Goal: Task Accomplishment & Management: Use online tool/utility

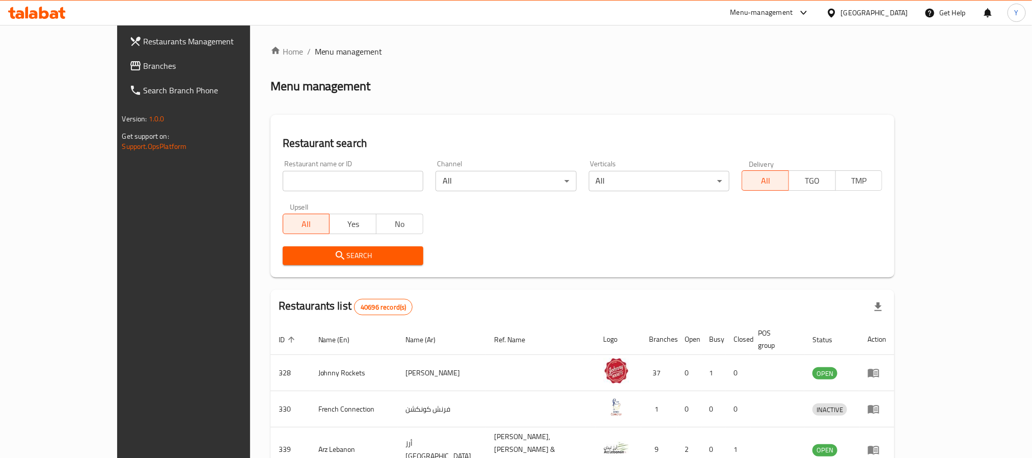
click at [283, 185] on input "search" at bounding box center [353, 181] width 141 height 20
paste input "13265"
click button "Search" at bounding box center [353, 255] width 141 height 19
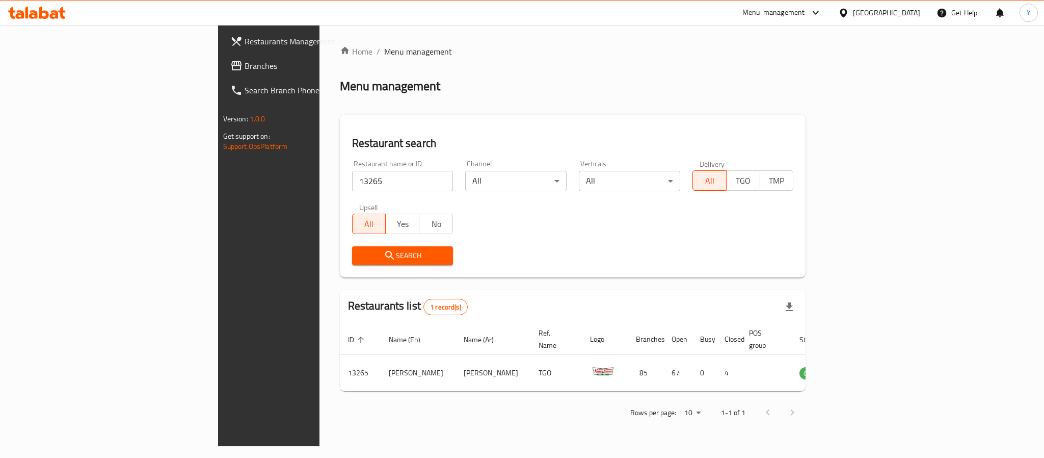
click at [352, 190] on input "13265" at bounding box center [402, 181] width 101 height 20
paste input "2913"
click button "Search" at bounding box center [402, 255] width 101 height 19
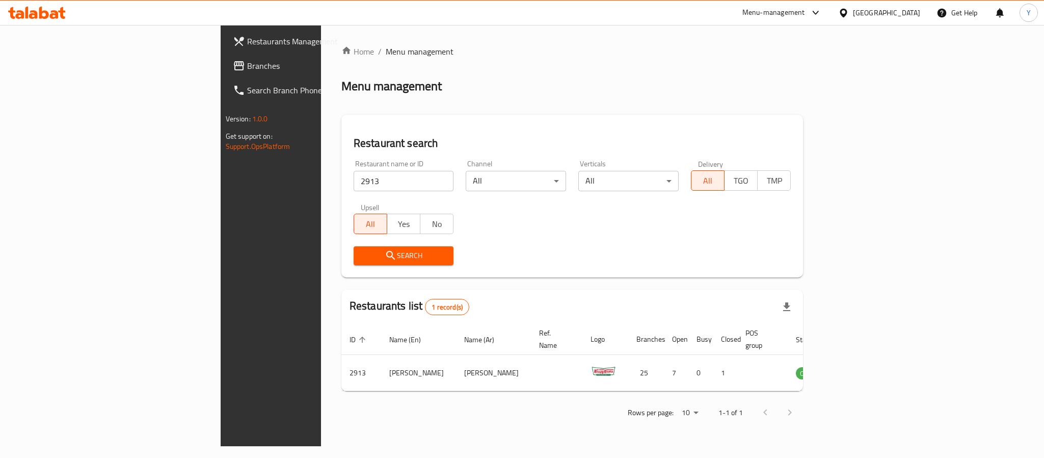
click at [354, 185] on input "2913" at bounding box center [404, 181] width 100 height 20
paste input "690377"
click button "Search" at bounding box center [404, 255] width 100 height 19
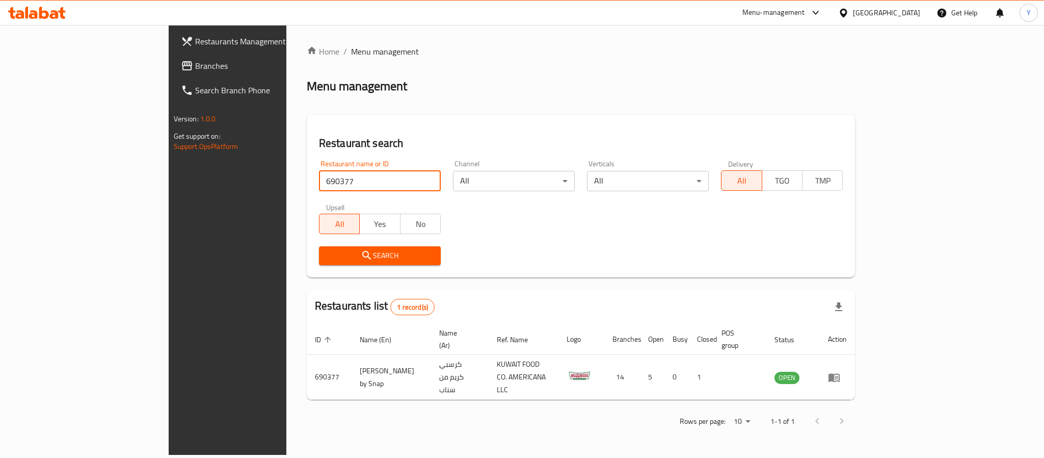
click at [319, 171] on input "690377" at bounding box center [380, 181] width 122 height 20
paste input "13265"
type input "13265"
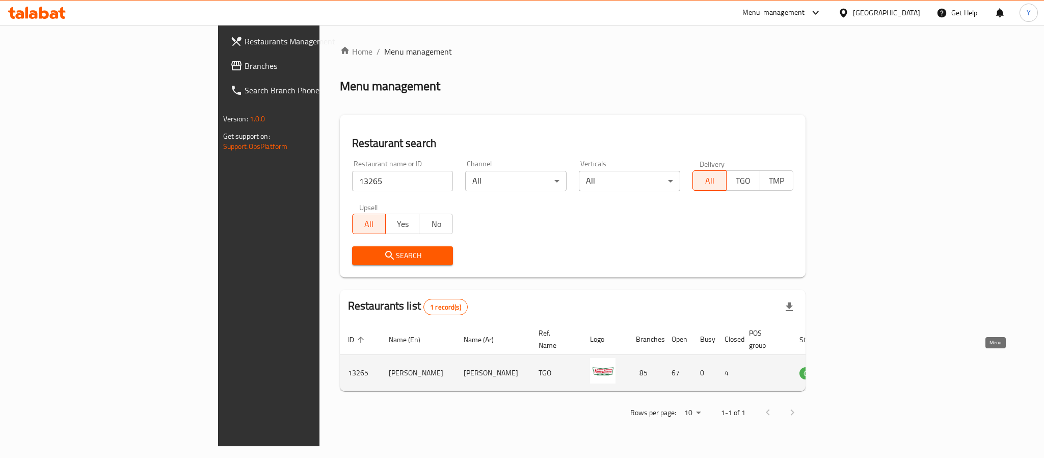
click at [865, 366] on icon "enhanced table" at bounding box center [859, 372] width 12 height 12
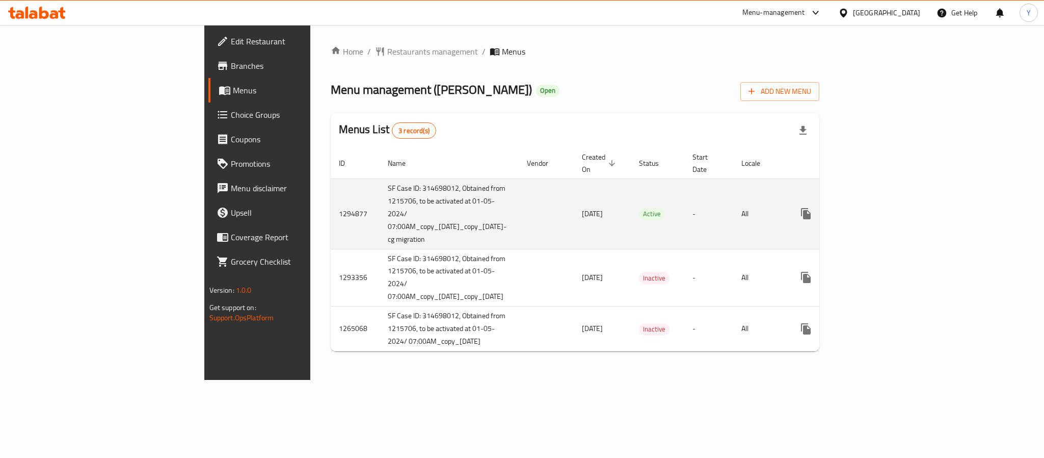
click at [331, 193] on td "1294877" at bounding box center [355, 213] width 49 height 70
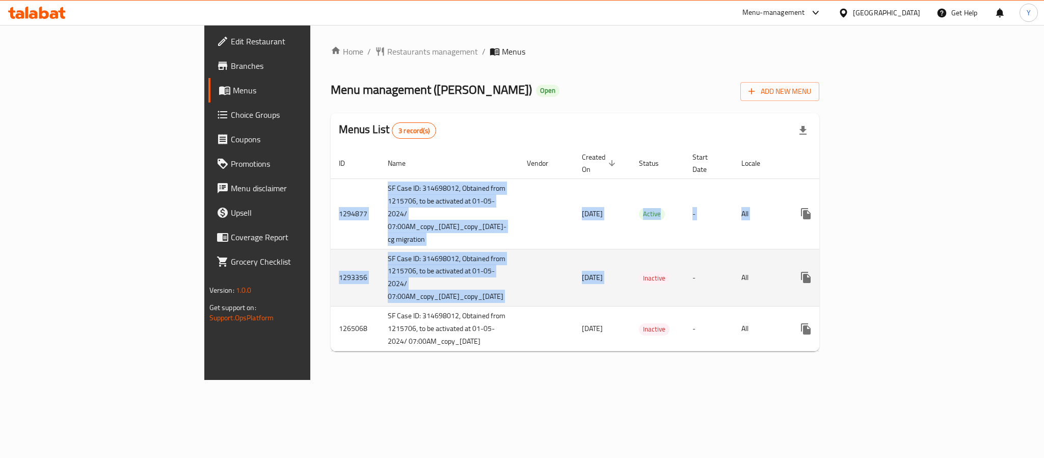
drag, startPoint x: 229, startPoint y: 193, endPoint x: 538, endPoint y: 240, distance: 312.5
click at [538, 240] on tbody "1294877 SF Case ID: 314698012, Obtained from 1215706, to be activated at 01-05-…" at bounding box center [615, 264] width 569 height 173
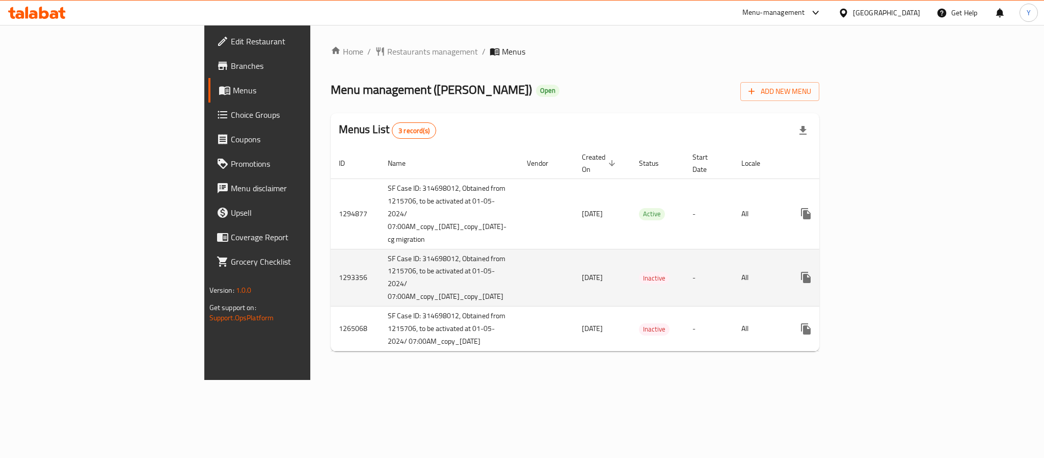
click at [708, 251] on td "-" at bounding box center [708, 278] width 49 height 58
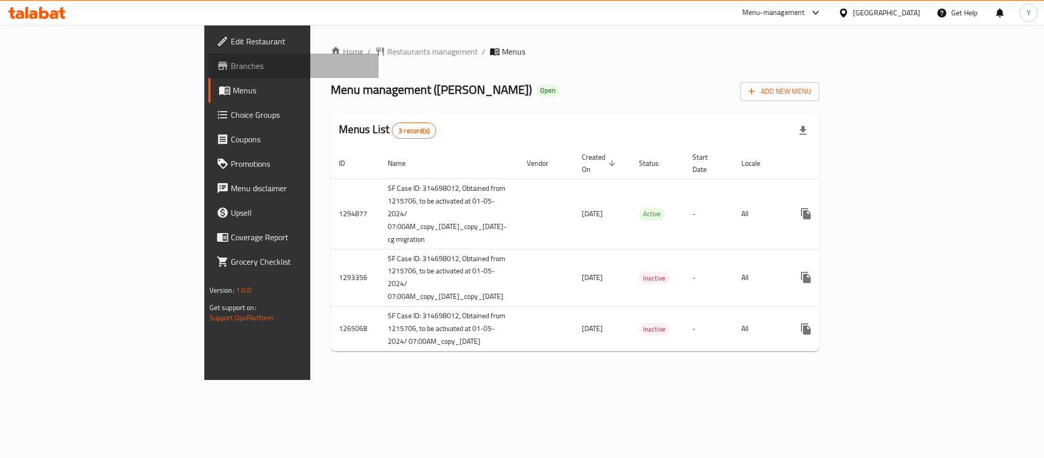
click at [231, 68] on span "Branches" at bounding box center [301, 66] width 140 height 12
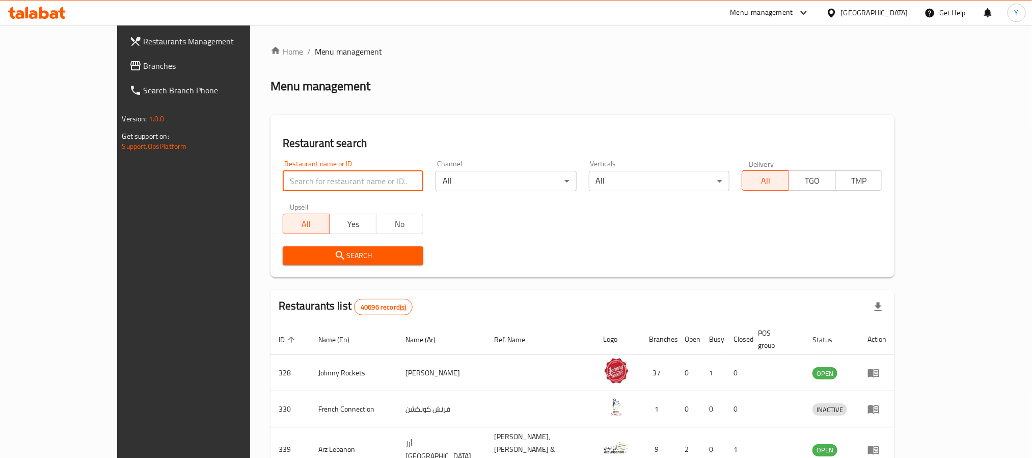
click at [315, 173] on input "search" at bounding box center [353, 181] width 141 height 20
paste input "690377"
type input "690377"
click button "Search" at bounding box center [353, 255] width 141 height 19
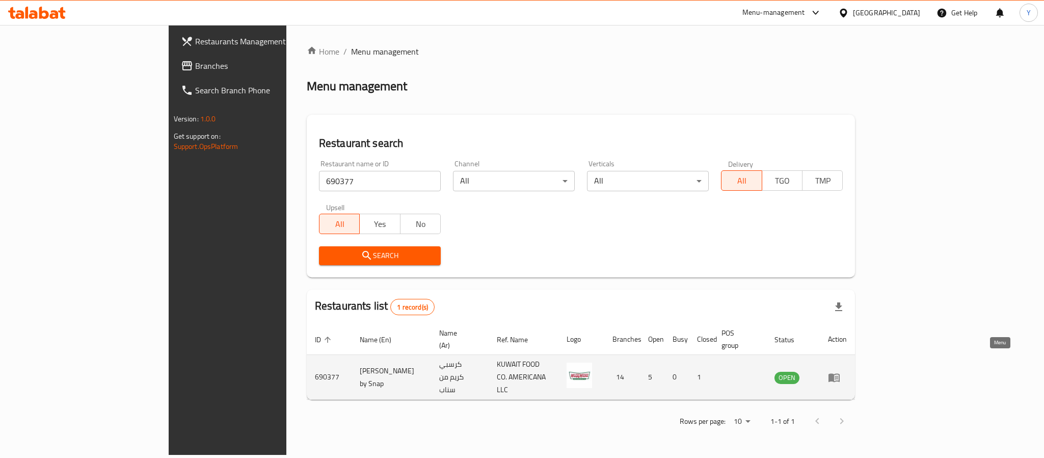
click at [847, 371] on link "enhanced table" at bounding box center [837, 377] width 19 height 12
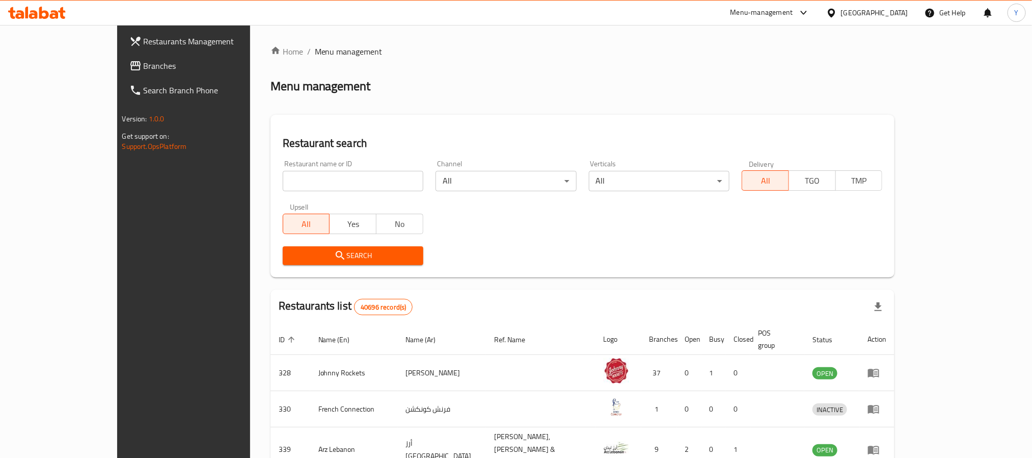
click at [291, 173] on input "search" at bounding box center [353, 181] width 141 height 20
paste input "2913"
type input "2913"
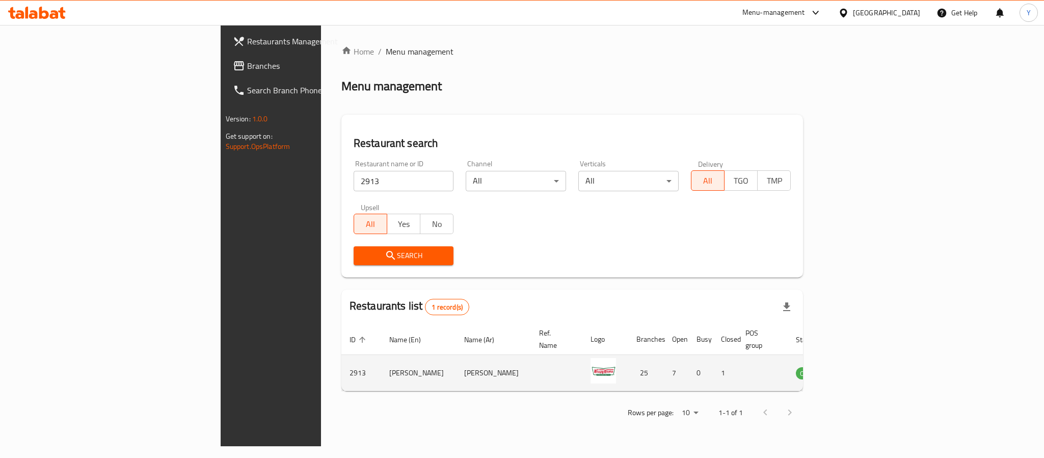
click at [862, 366] on icon "enhanced table" at bounding box center [855, 372] width 12 height 12
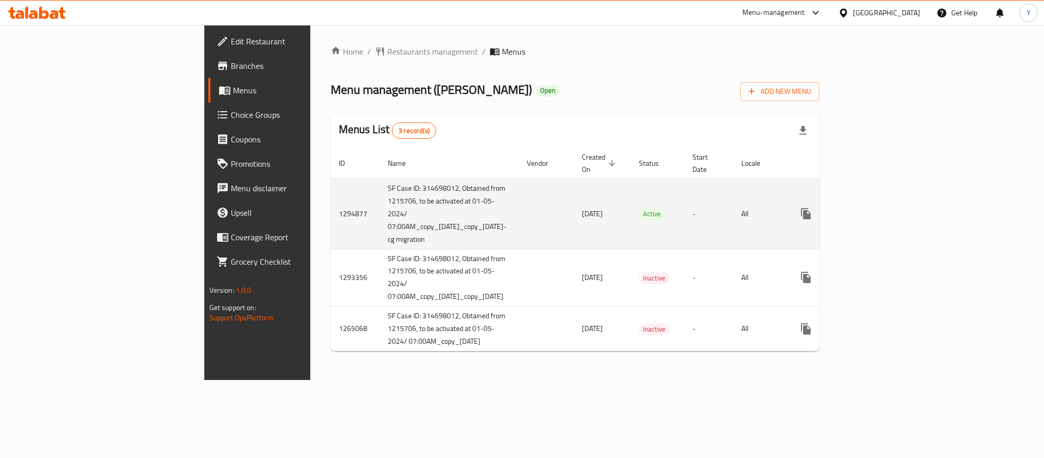
click at [886, 207] on icon "enhanced table" at bounding box center [879, 213] width 12 height 12
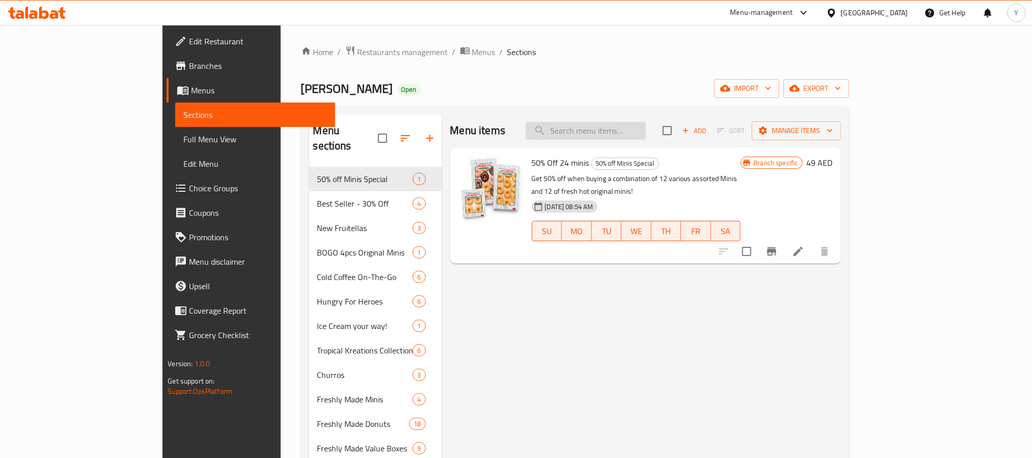
click at [646, 127] on input "search" at bounding box center [586, 131] width 120 height 18
paste input "NEW - Cold Coffee On-The-Go"
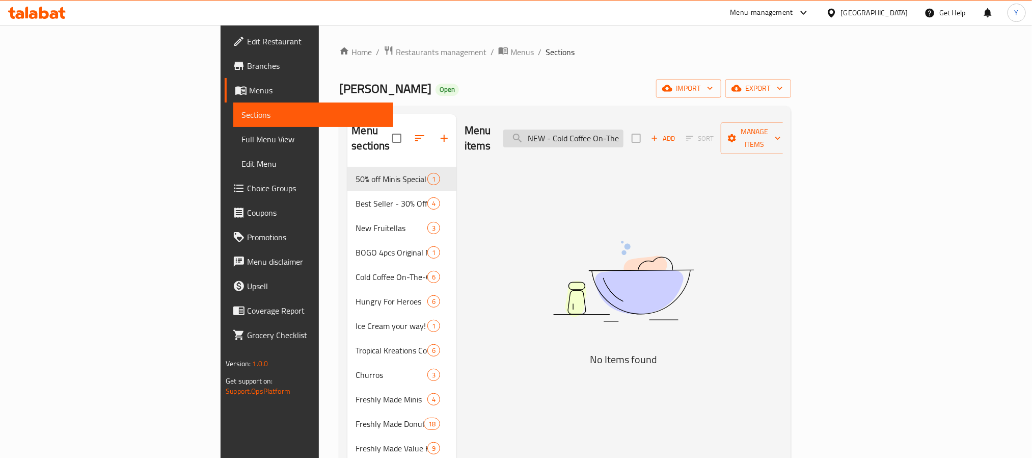
click at [622, 132] on input "NEW - Cold Coffee On-The-Go" at bounding box center [563, 138] width 120 height 18
paste input "Cold Brew Nitro & OG"
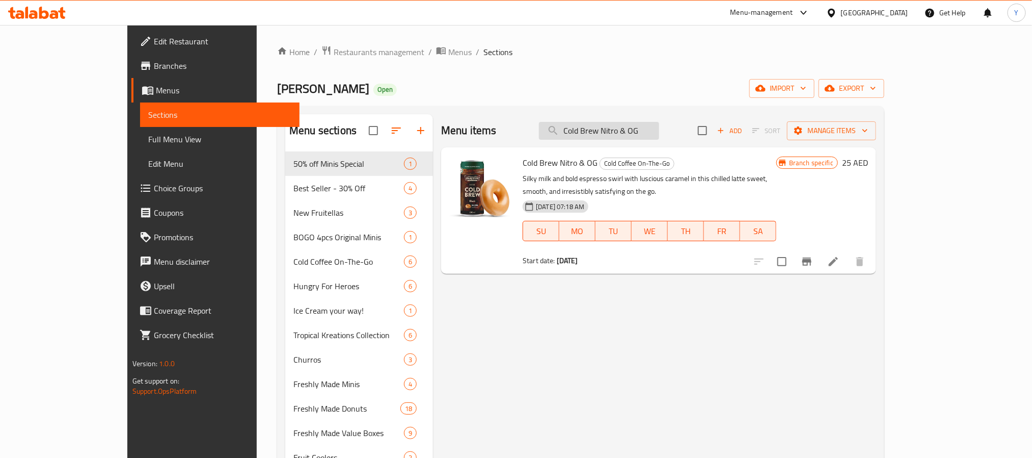
click at [654, 138] on input "Cold Brew Nitro & OG" at bounding box center [599, 131] width 120 height 18
paste input "Latte"
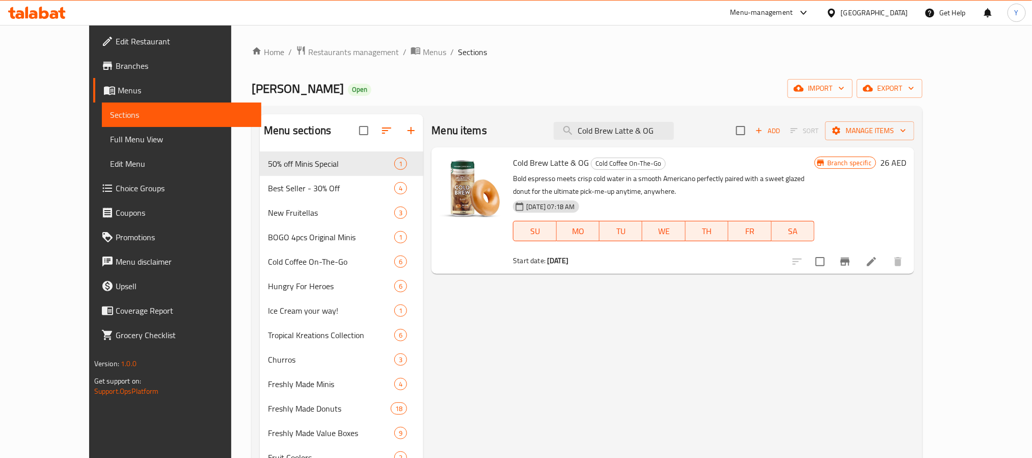
click at [737, 131] on div "Menu items Cold Brew Latte & OG Add Sort Manage items" at bounding box center [673, 130] width 483 height 33
click at [674, 138] on input "Cold Brew Latte & OG" at bounding box center [614, 131] width 120 height 18
paste input "The Original"
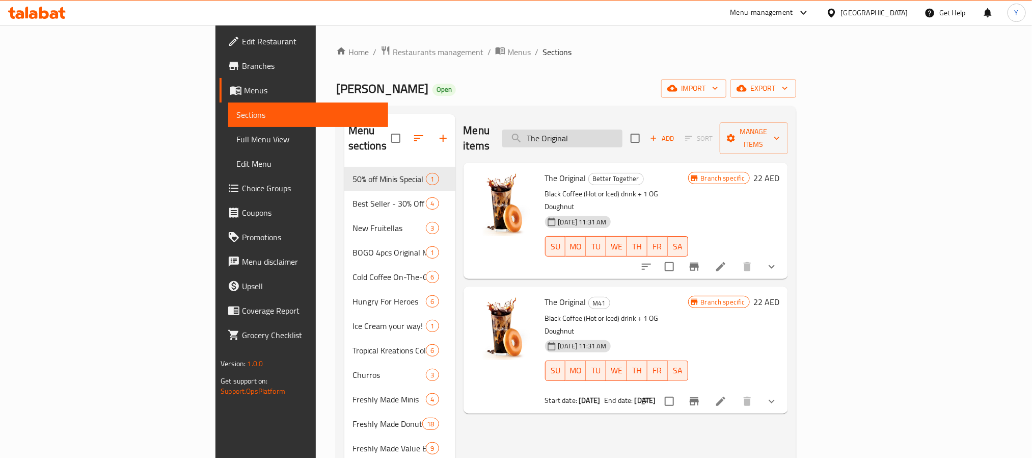
click at [623, 133] on input "The Original" at bounding box center [562, 138] width 120 height 18
paste input "Sweet Due"
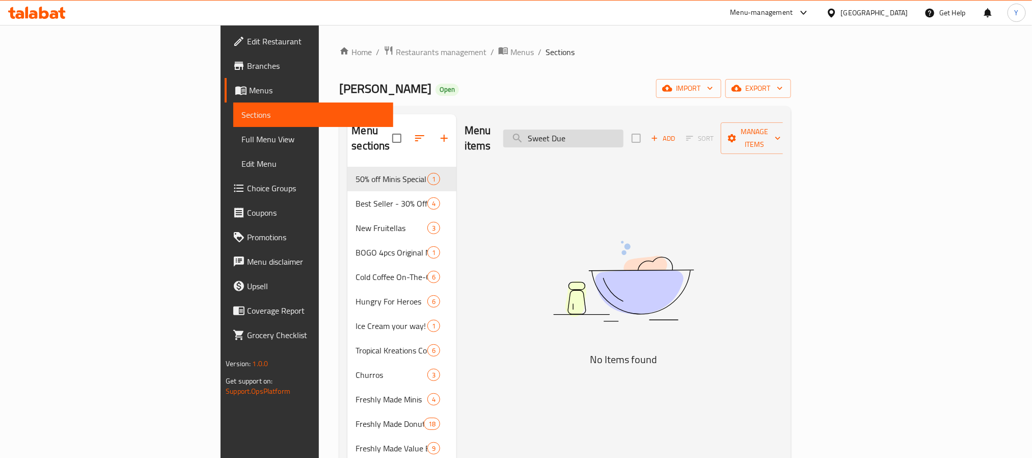
click at [624, 129] on input "Sweet Due" at bounding box center [563, 138] width 120 height 18
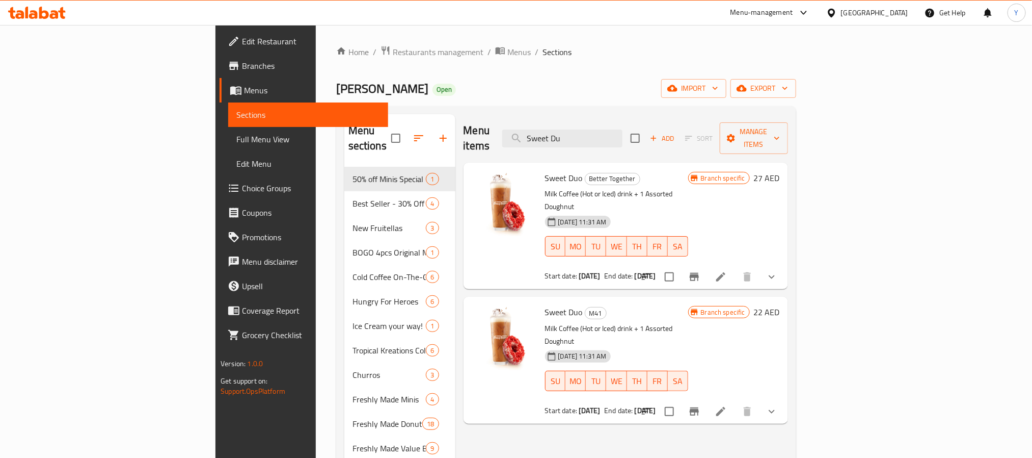
type input "Sweet Du"
click at [707, 264] on button "Branch-specific-item" at bounding box center [694, 276] width 24 height 24
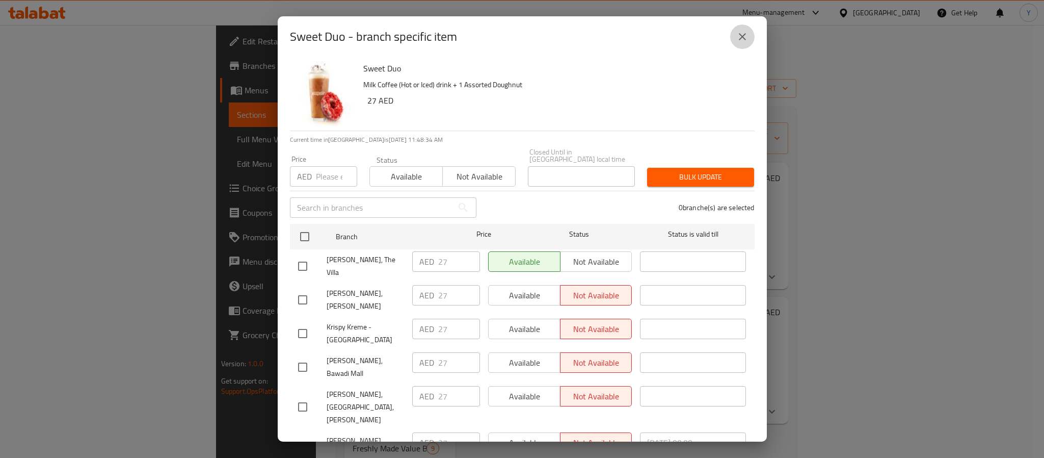
click at [740, 40] on icon "close" at bounding box center [742, 37] width 12 height 12
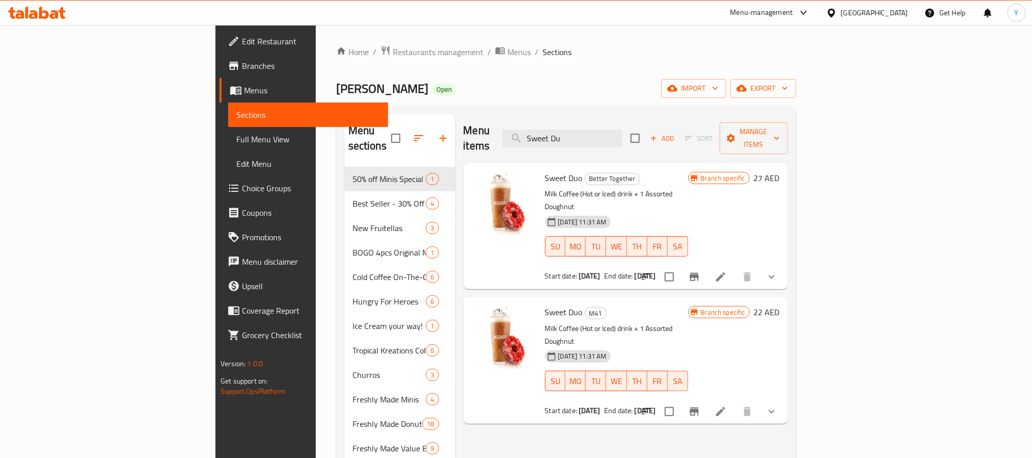
click at [784, 264] on button "show more" at bounding box center [772, 276] width 24 height 24
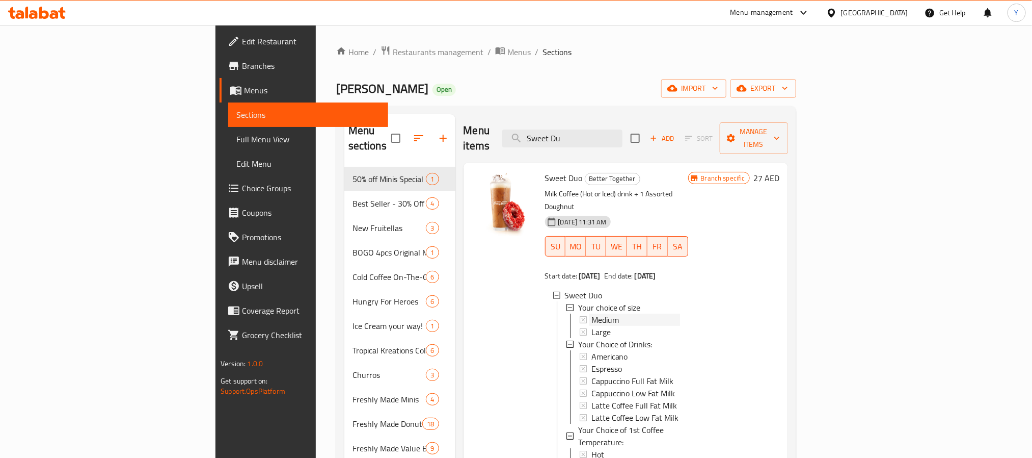
click at [592, 313] on span "Medium" at bounding box center [606, 319] width 28 height 12
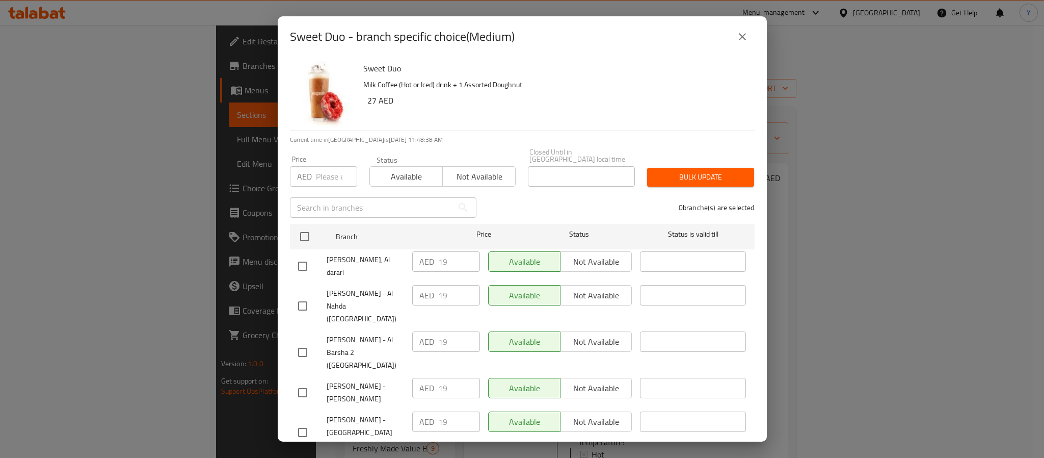
click at [737, 37] on icon "close" at bounding box center [742, 37] width 12 height 12
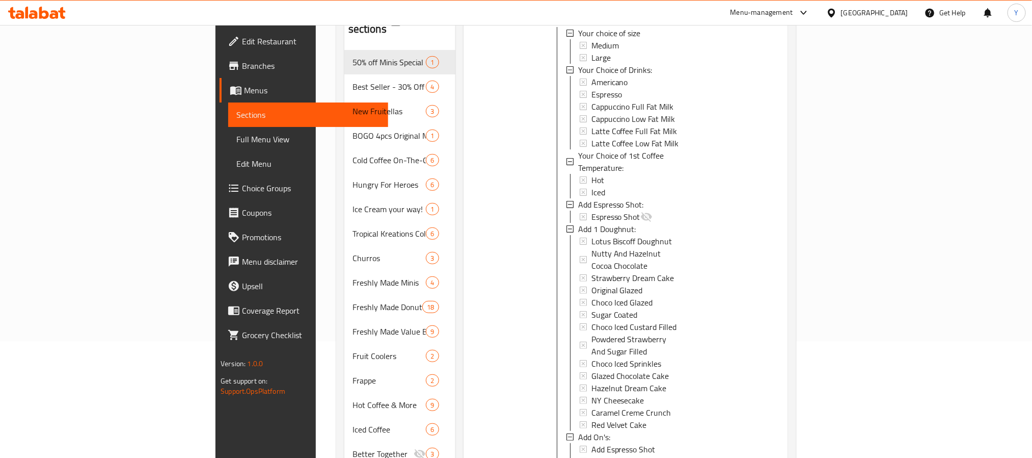
scroll to position [229, 0]
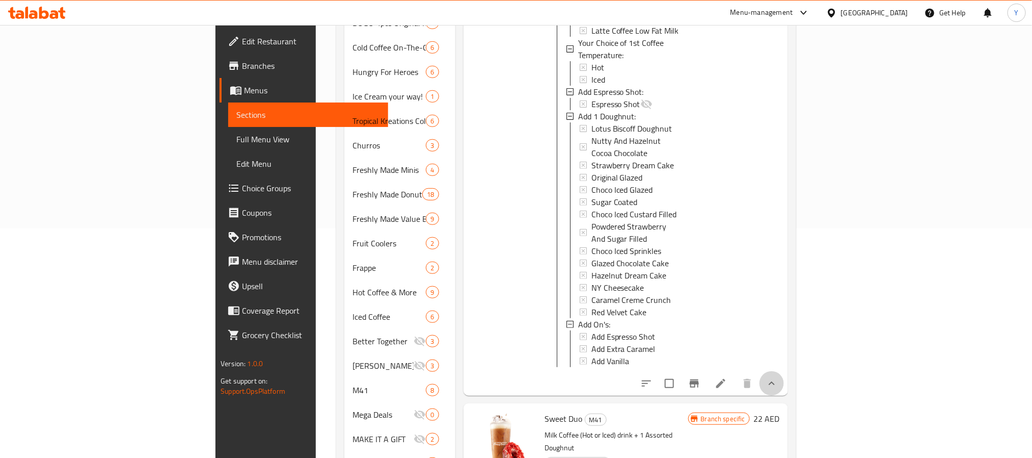
click at [784, 371] on button "show more" at bounding box center [772, 383] width 24 height 24
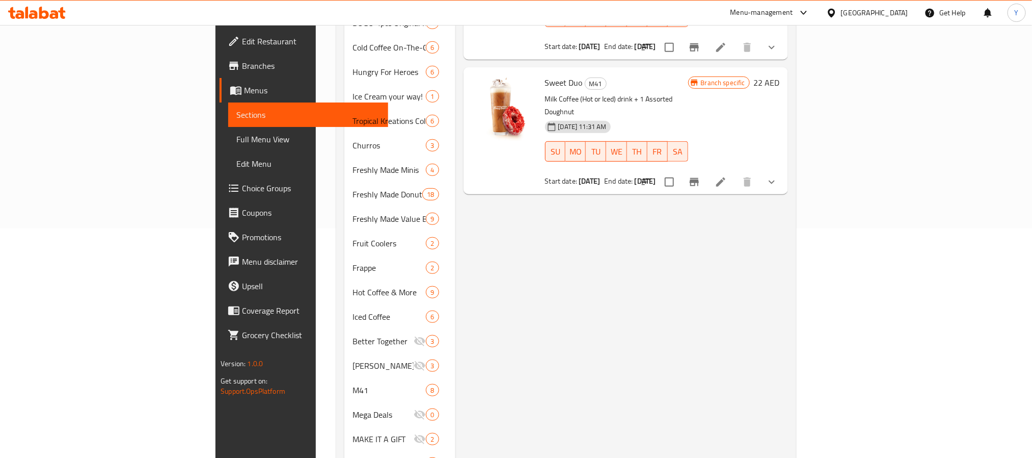
scroll to position [0, 0]
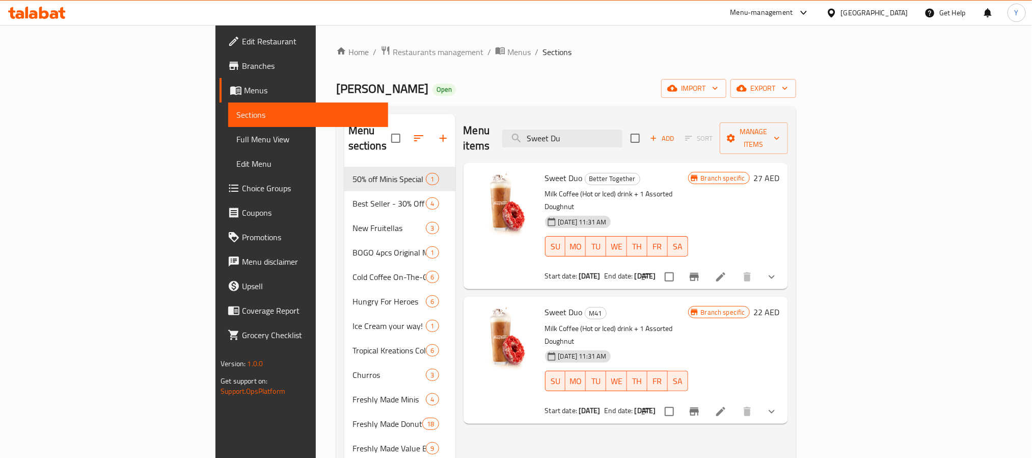
click at [784, 399] on button "show more" at bounding box center [772, 411] width 24 height 24
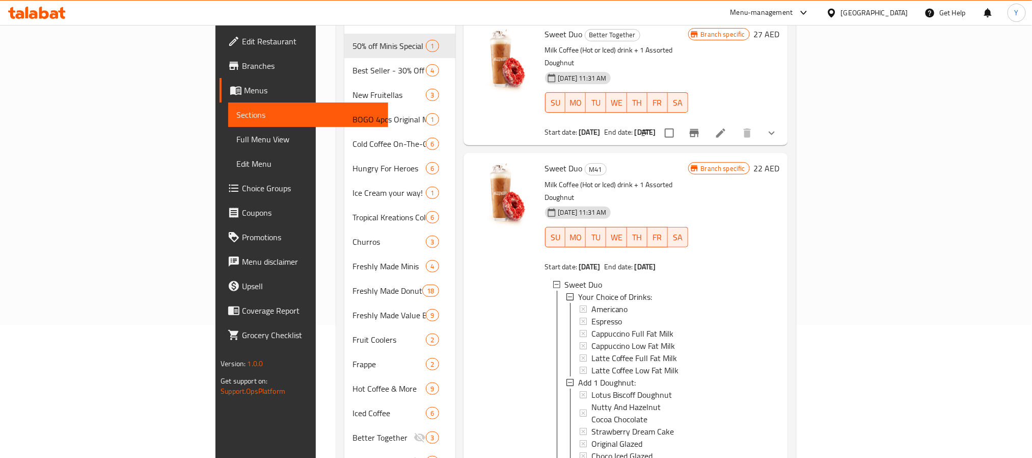
scroll to position [263, 0]
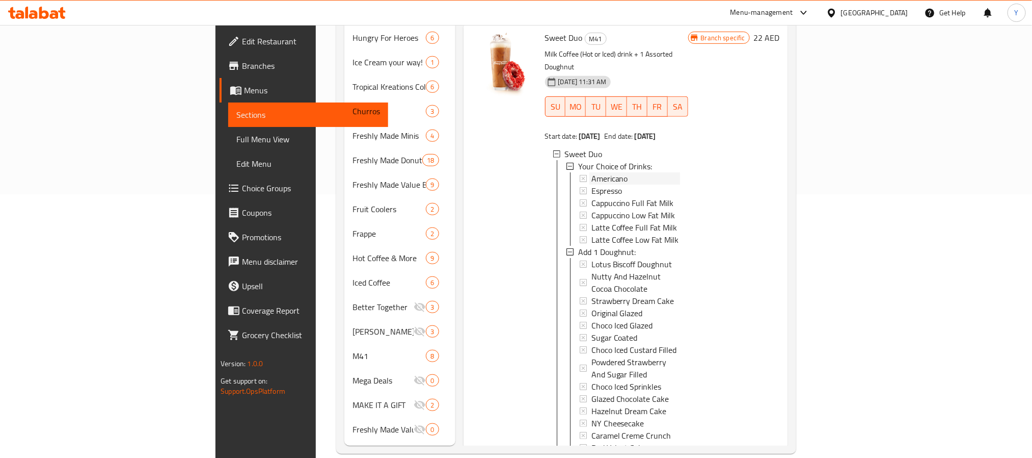
click at [592, 172] on span "Americano" at bounding box center [610, 178] width 37 height 12
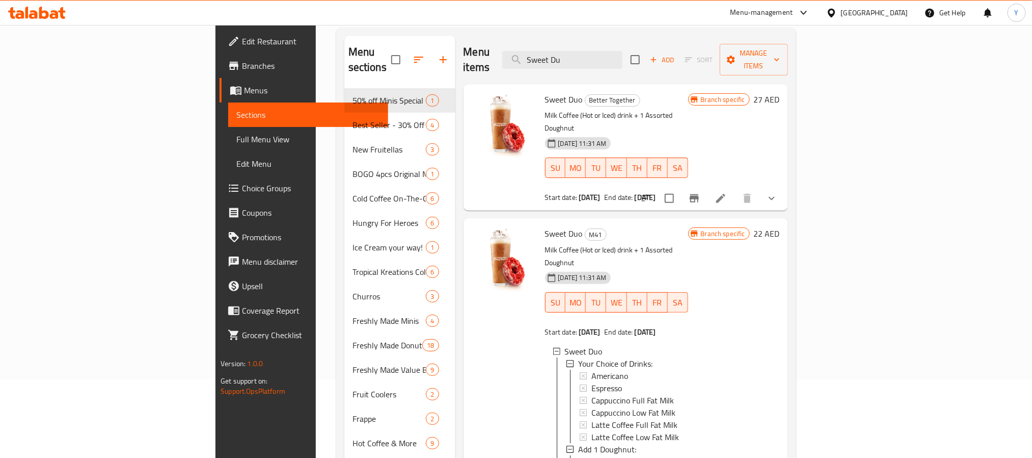
scroll to position [34, 0]
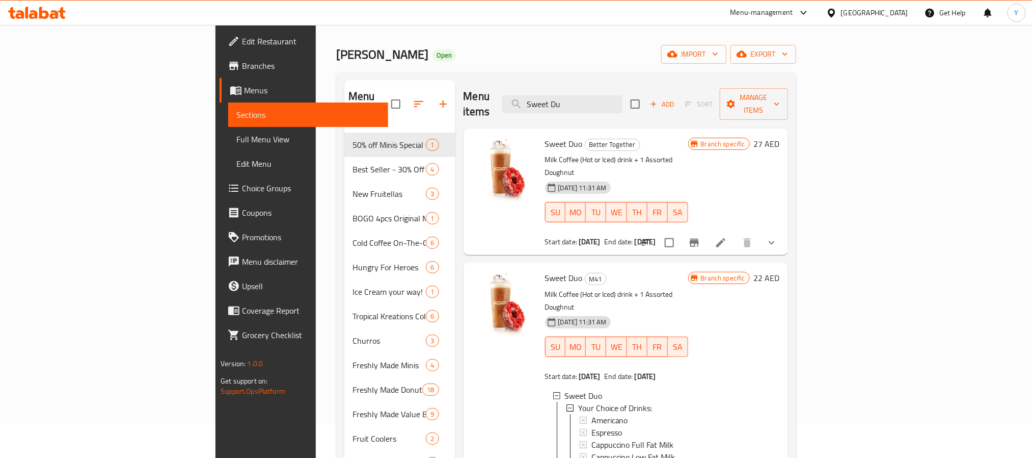
click at [784, 230] on button "show more" at bounding box center [772, 242] width 24 height 24
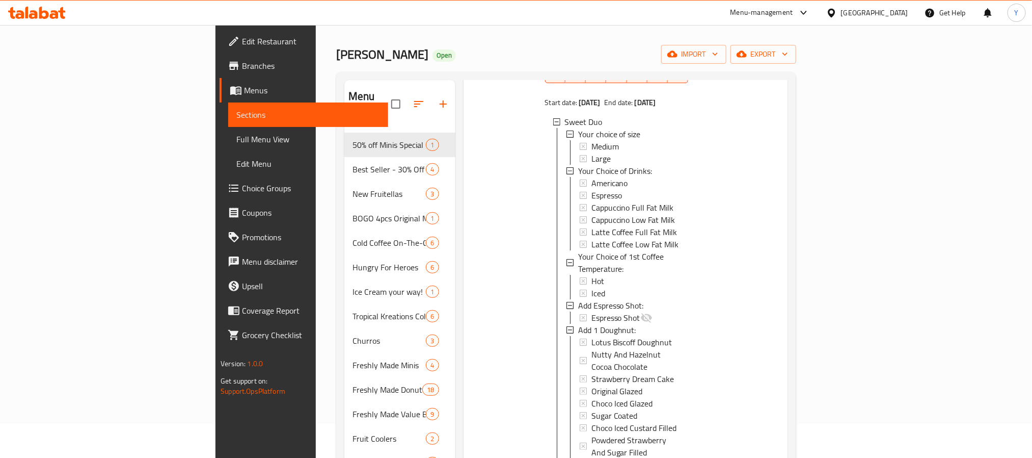
scroll to position [153, 0]
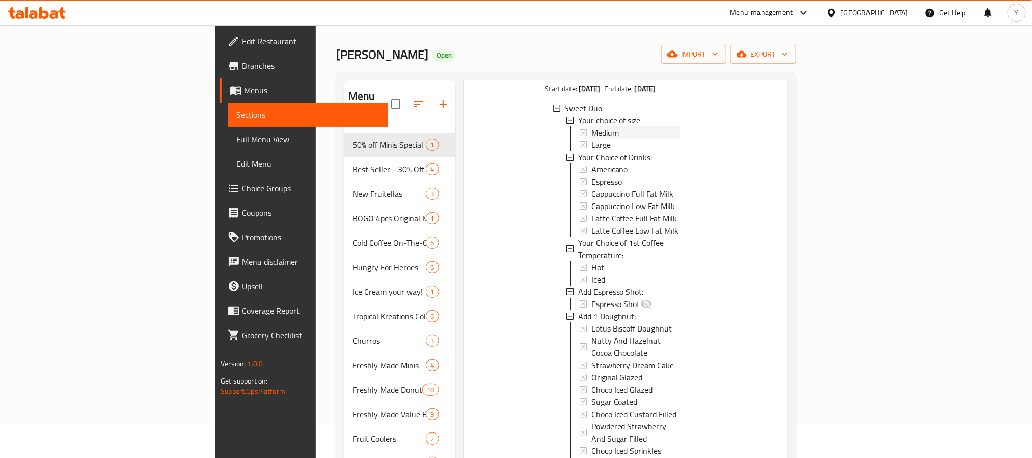
click at [590, 126] on div "Medium" at bounding box center [635, 132] width 91 height 12
click at [592, 139] on div "Large" at bounding box center [636, 145] width 89 height 12
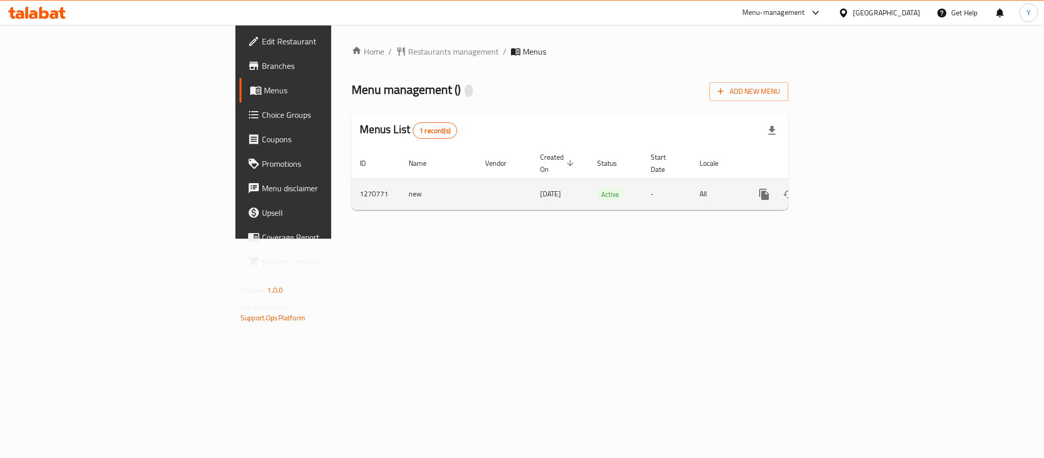
click at [844, 188] on icon "enhanced table" at bounding box center [838, 194] width 12 height 12
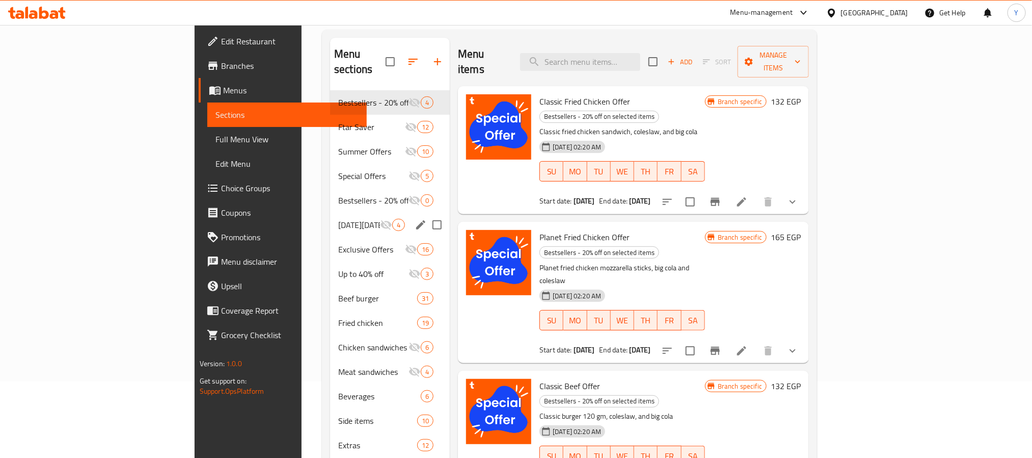
scroll to position [143, 0]
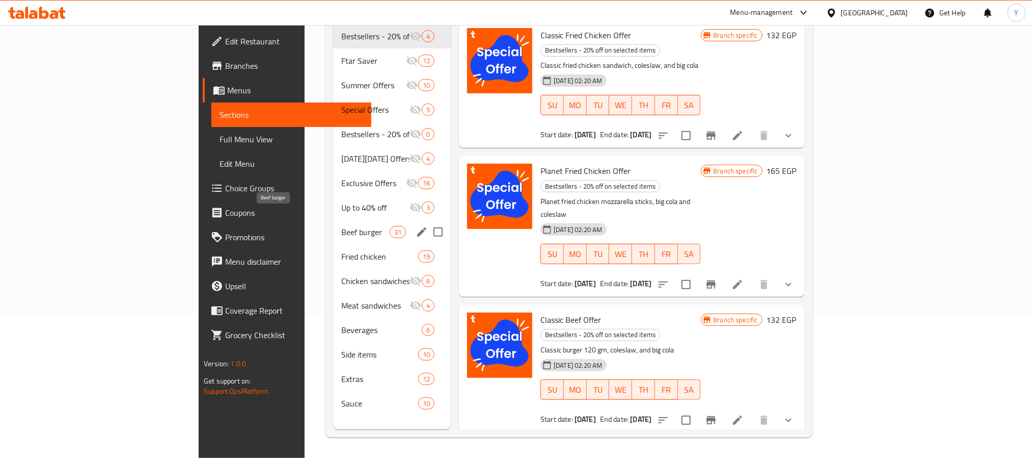
click at [341, 226] on span "Beef burger" at bounding box center [365, 232] width 48 height 12
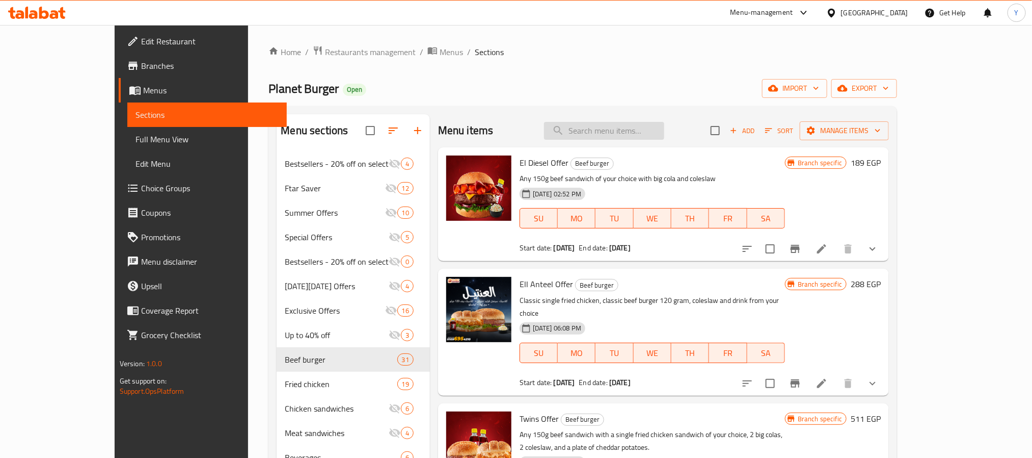
click at [659, 130] on input "search" at bounding box center [604, 131] width 120 height 18
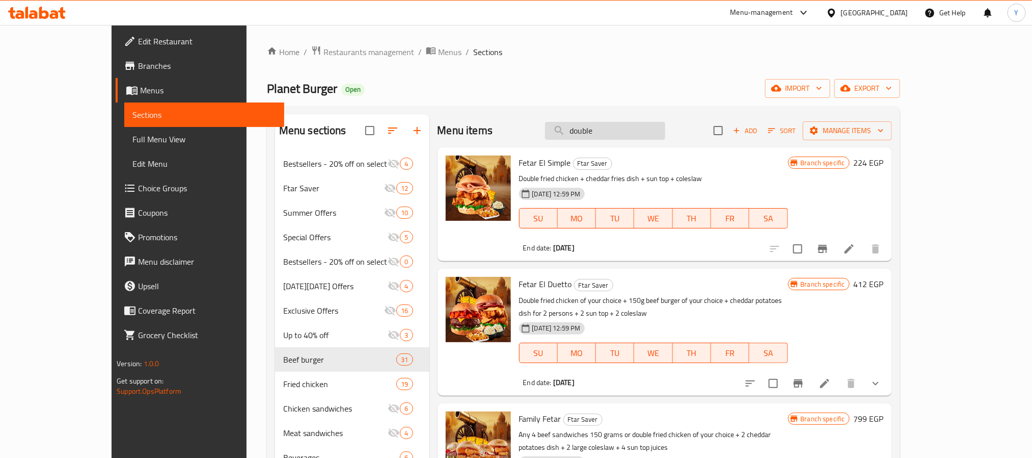
click at [653, 122] on input "double" at bounding box center [605, 131] width 120 height 18
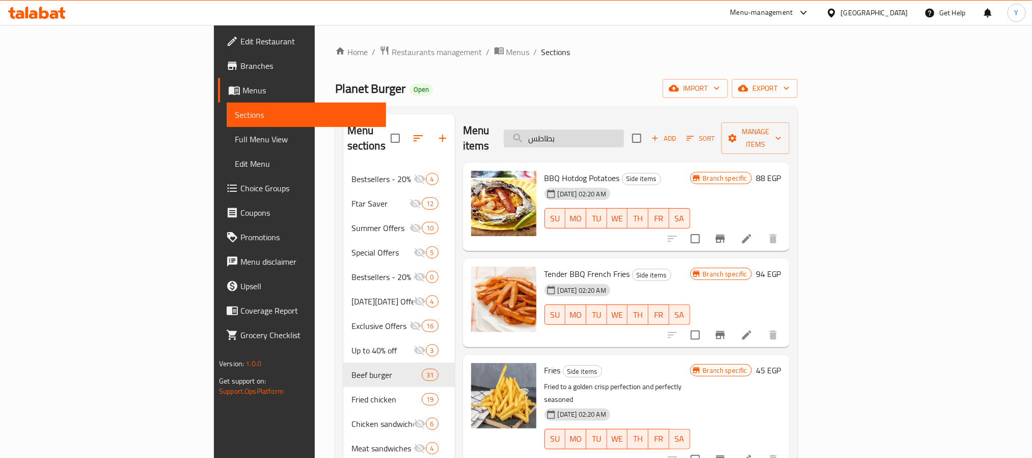
click at [624, 129] on input "بطاطس" at bounding box center [564, 138] width 120 height 18
paste input "بيج كولا"
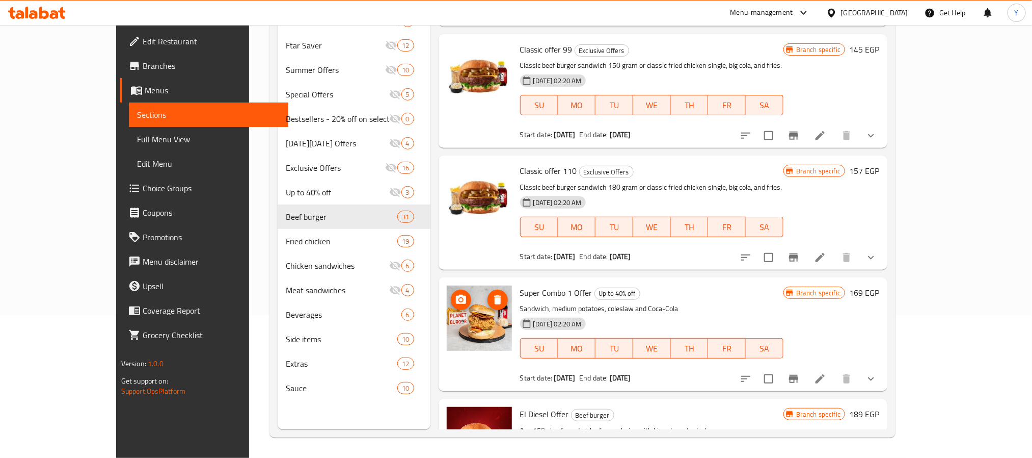
scroll to position [3143, 0]
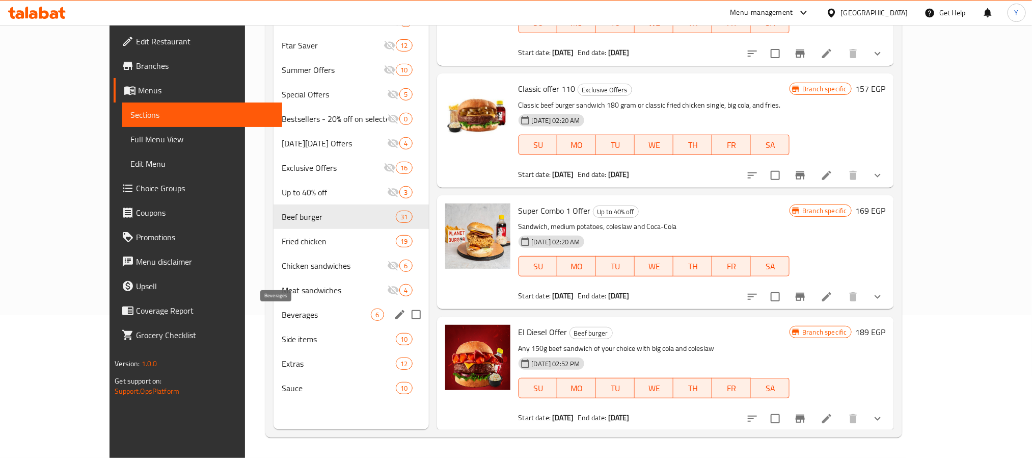
click at [309, 318] on span "Beverages" at bounding box center [326, 314] width 89 height 12
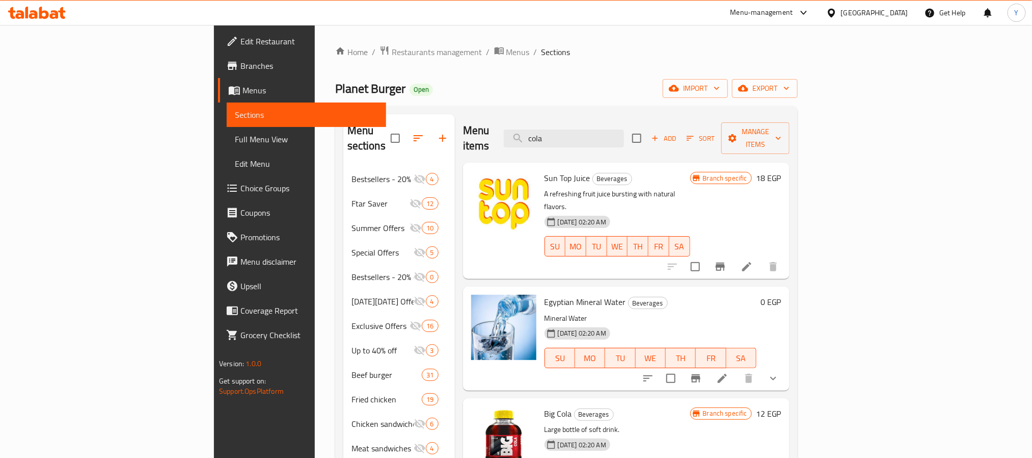
click at [659, 142] on div "Menu items cola Add Sort Manage items" at bounding box center [626, 138] width 327 height 48
click at [658, 143] on div "Menu items cola Add Sort Manage items" at bounding box center [626, 138] width 327 height 48
click at [624, 139] on input "cola" at bounding box center [564, 138] width 120 height 18
click at [624, 138] on input "cola" at bounding box center [564, 138] width 120 height 18
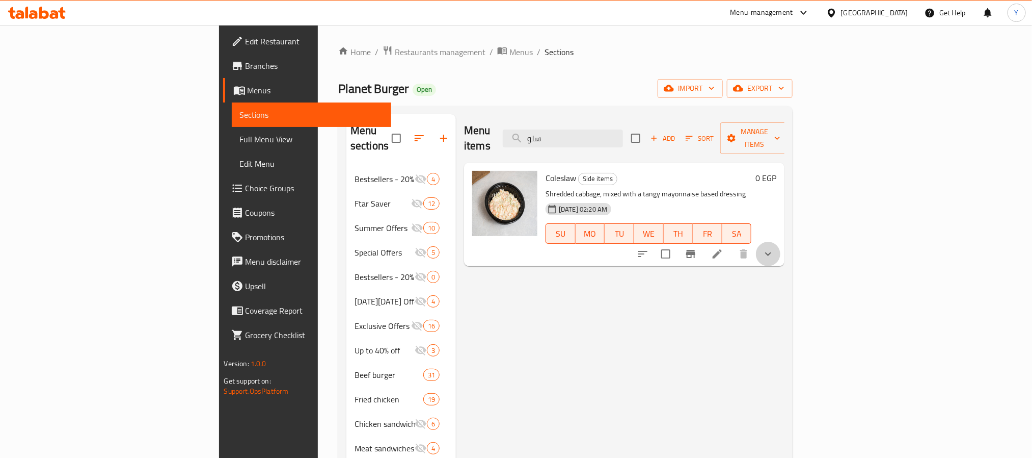
click at [774, 248] on icon "show more" at bounding box center [768, 254] width 12 height 12
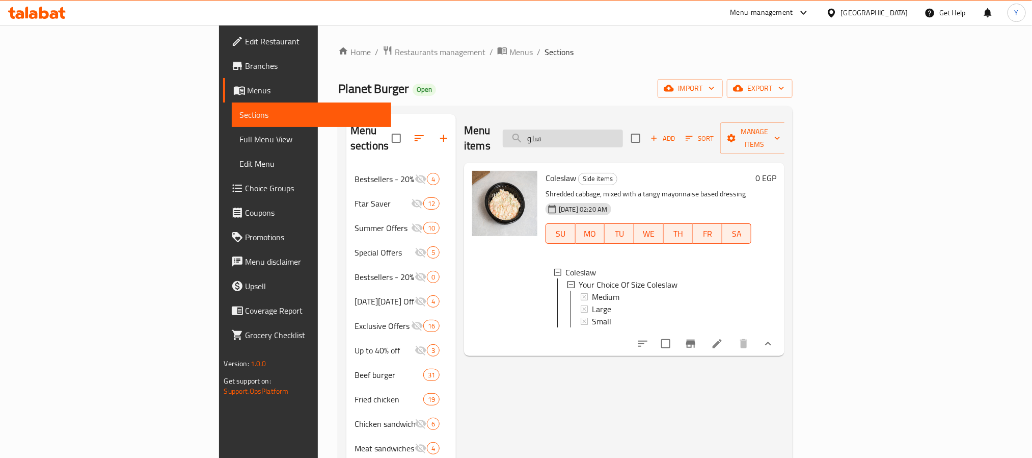
click at [623, 133] on input "سلو" at bounding box center [563, 138] width 120 height 18
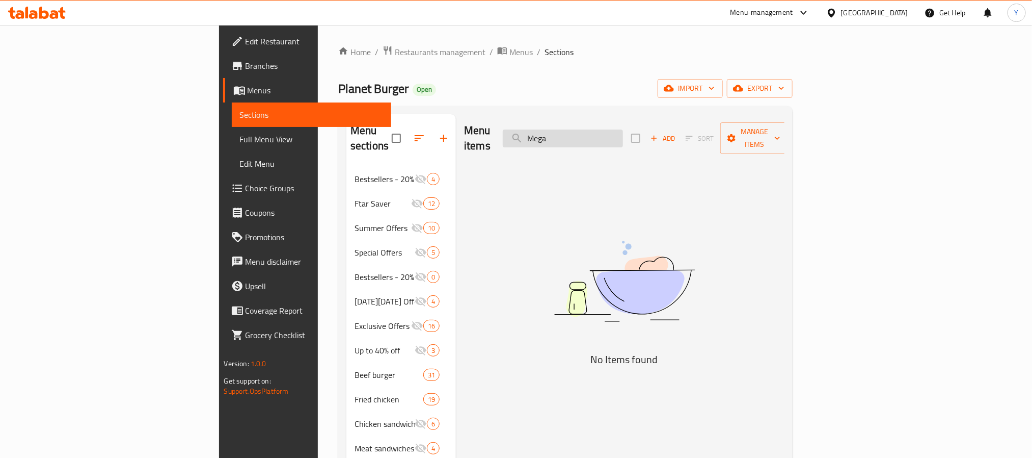
click at [623, 133] on input "Mega" at bounding box center [563, 138] width 120 height 18
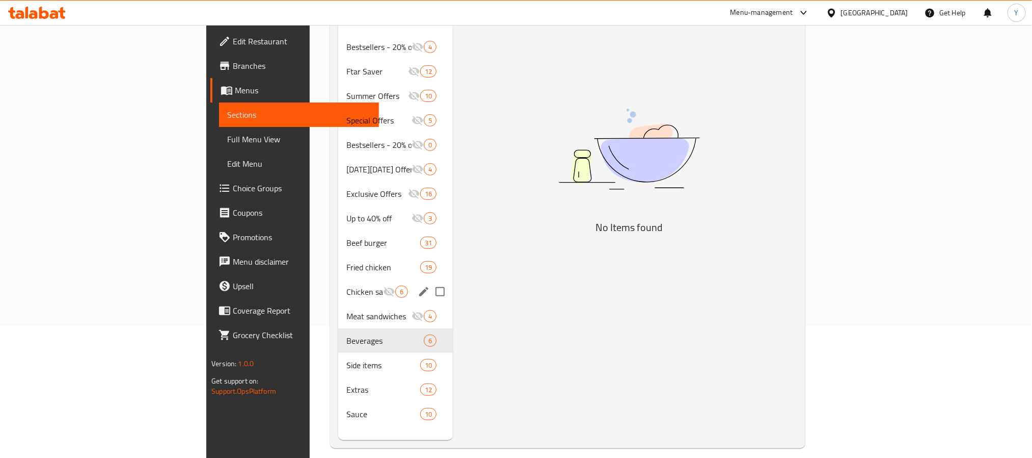
scroll to position [143, 0]
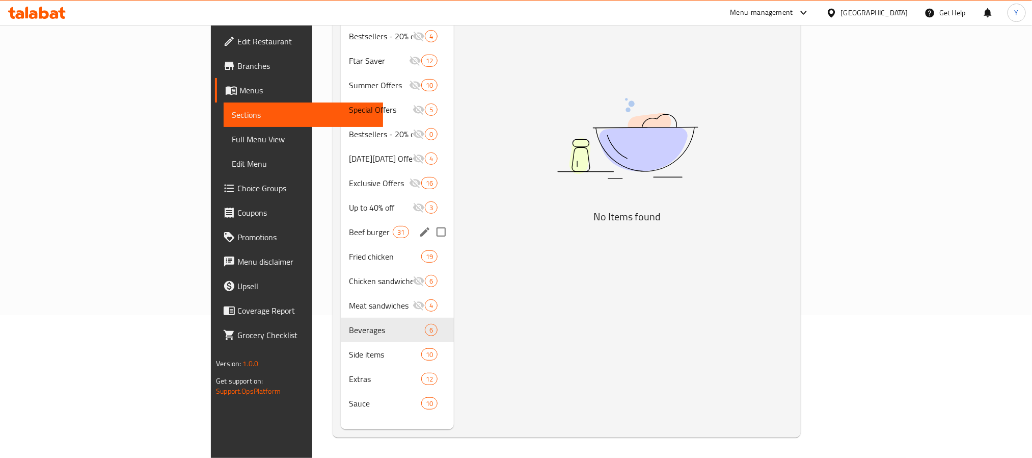
click at [349, 226] on span "Beef burger" at bounding box center [370, 232] width 43 height 12
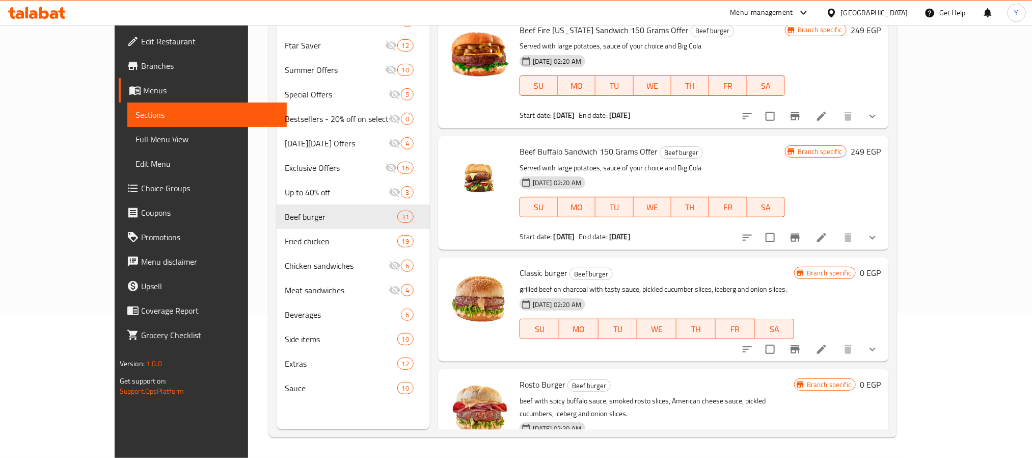
scroll to position [1987, 0]
click at [520, 265] on span "Classic burger" at bounding box center [544, 272] width 48 height 15
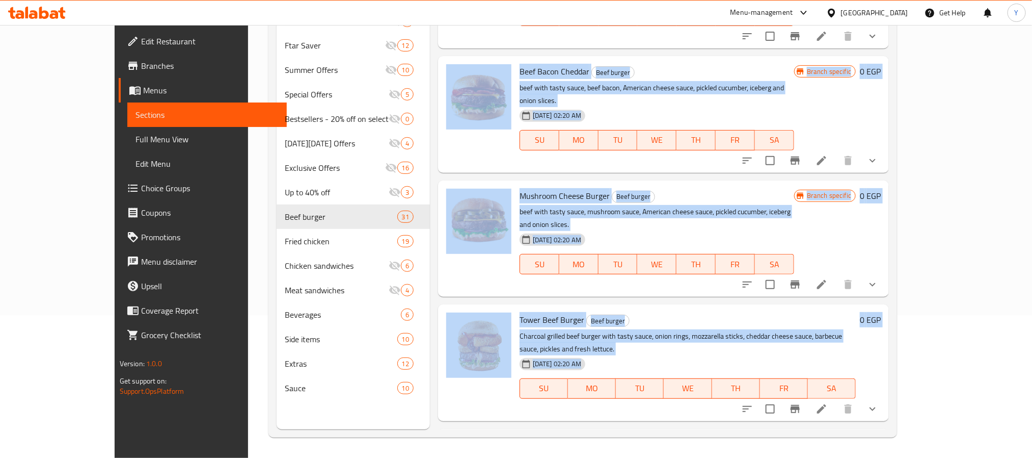
scroll to position [2675, 0]
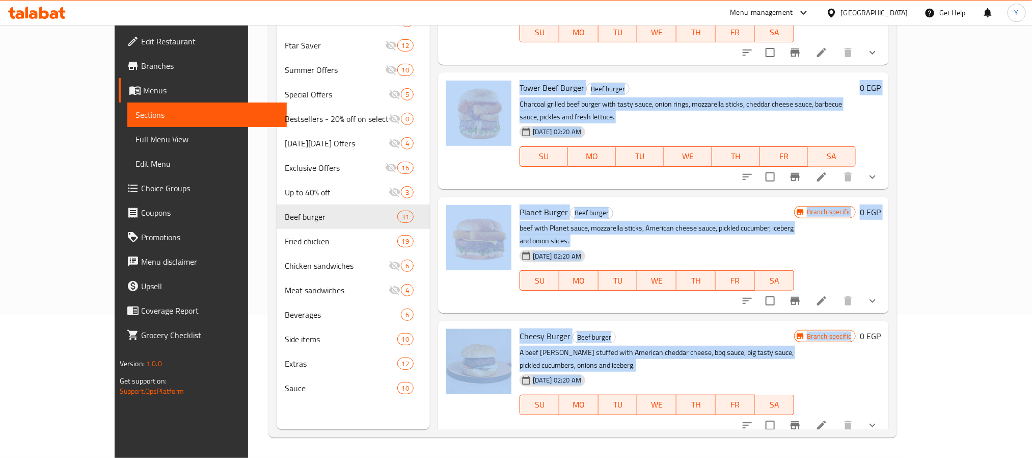
drag, startPoint x: 505, startPoint y: 208, endPoint x: 584, endPoint y: 230, distance: 82.0
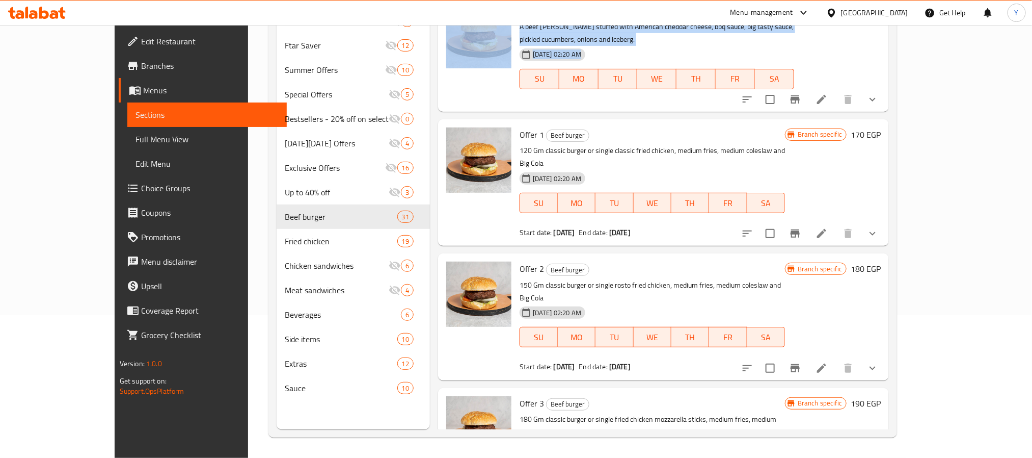
scroll to position [3230, 0]
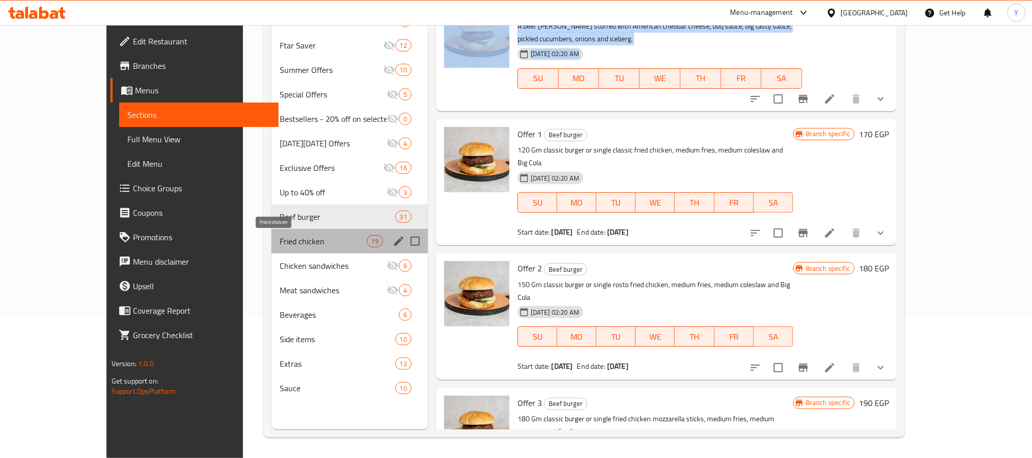
click at [280, 244] on span "Fried chicken" at bounding box center [323, 241] width 87 height 12
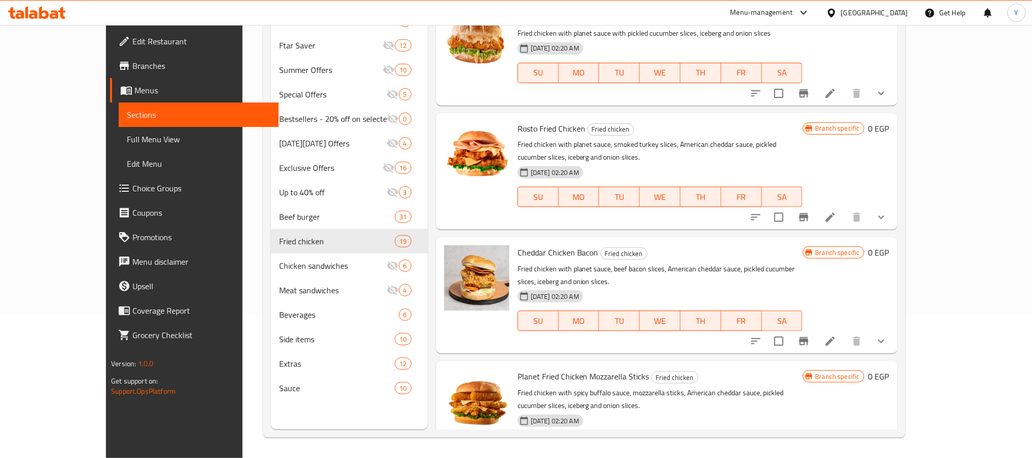
scroll to position [1590, 0]
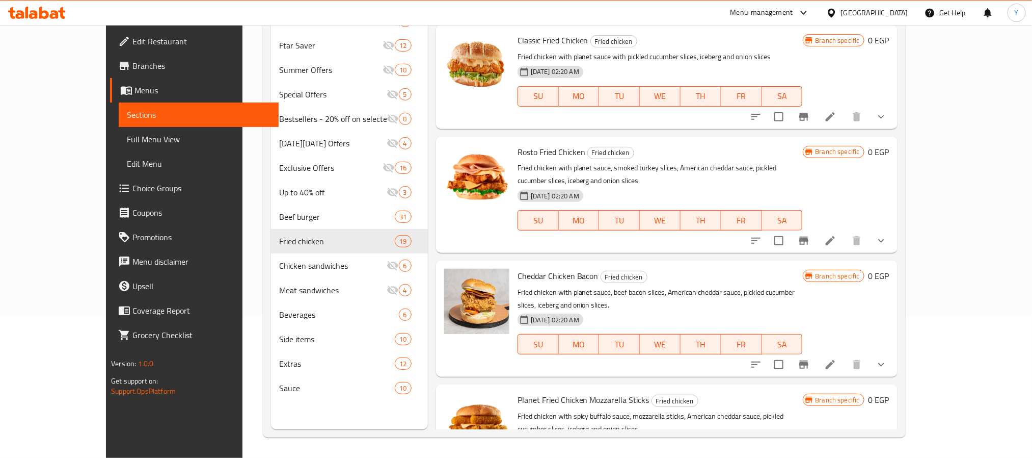
click at [687, 264] on div "Cheddar Chicken Bacon Fried chicken Fried chicken with planet sauce, beef bacon…" at bounding box center [660, 318] width 293 height 108
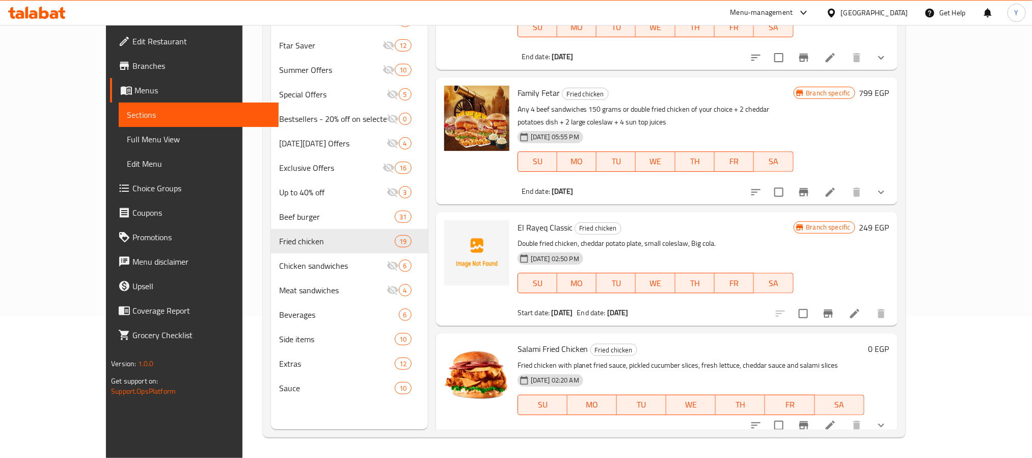
scroll to position [1390, 0]
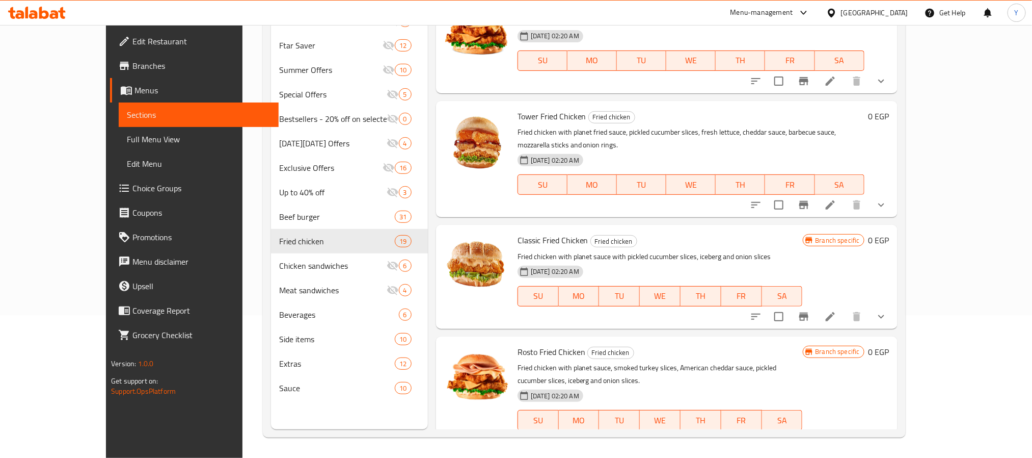
click at [894, 304] on button "show more" at bounding box center [881, 316] width 24 height 24
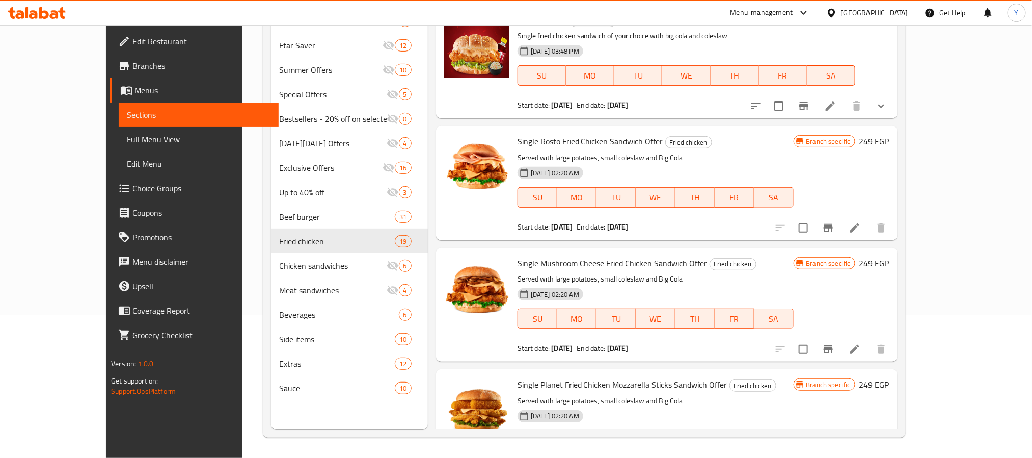
scroll to position [0, 0]
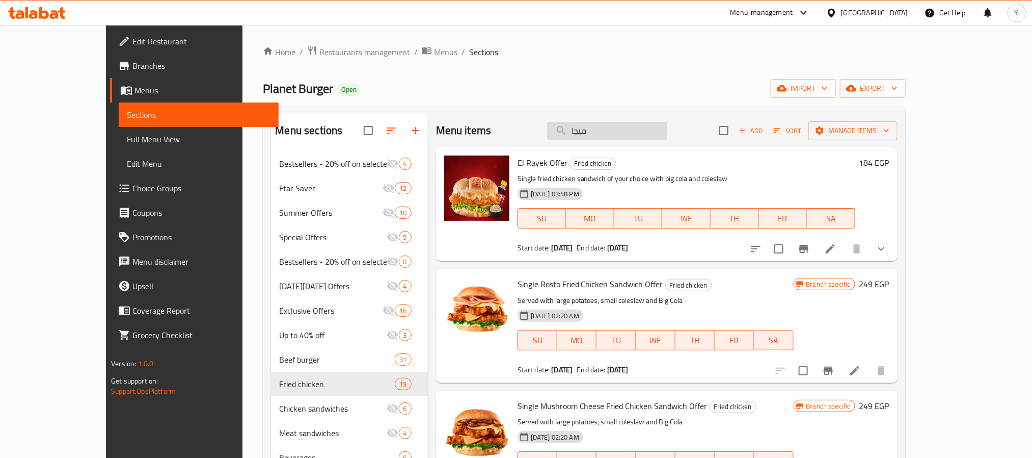
click at [636, 130] on input "ميجا" at bounding box center [607, 131] width 120 height 18
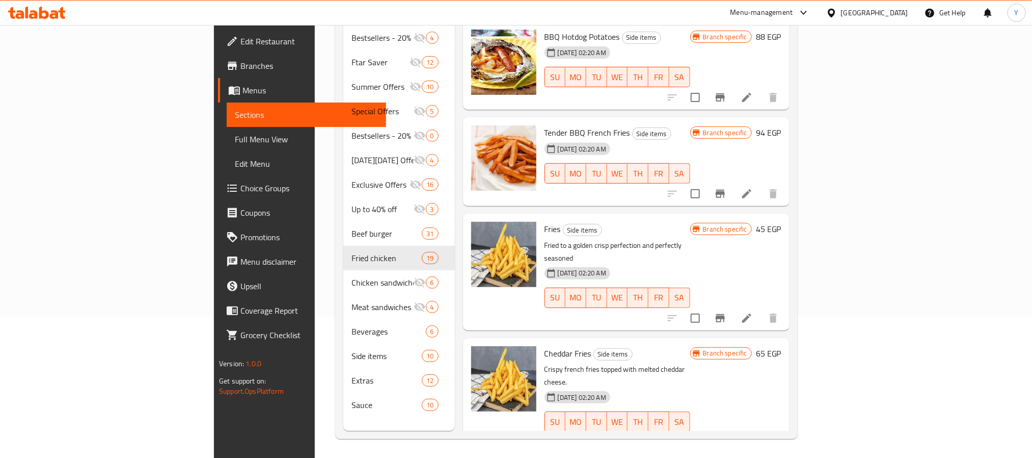
scroll to position [143, 0]
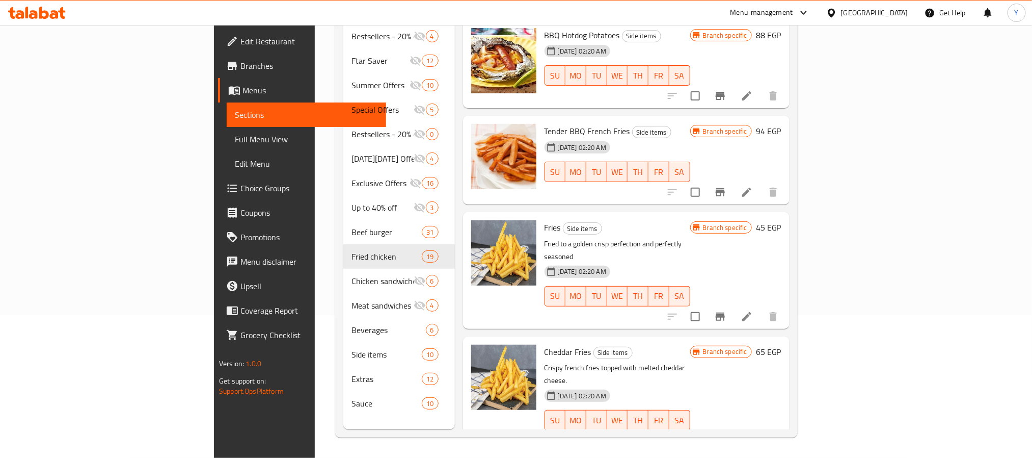
type input "بطاطس"
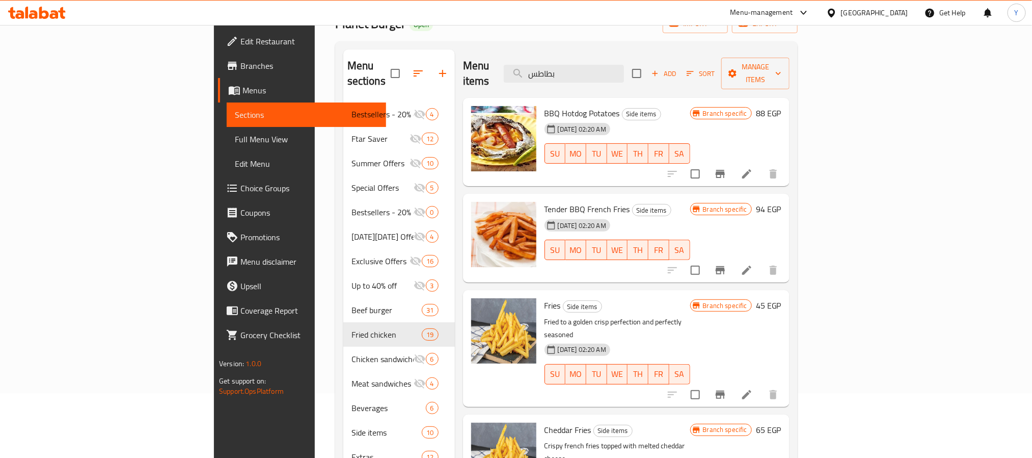
scroll to position [0, 0]
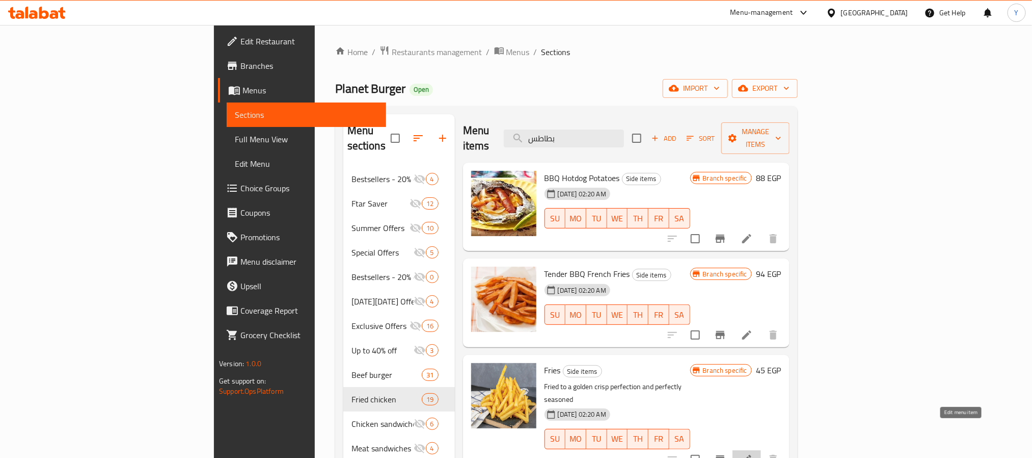
click at [753, 453] on icon at bounding box center [747, 459] width 12 height 12
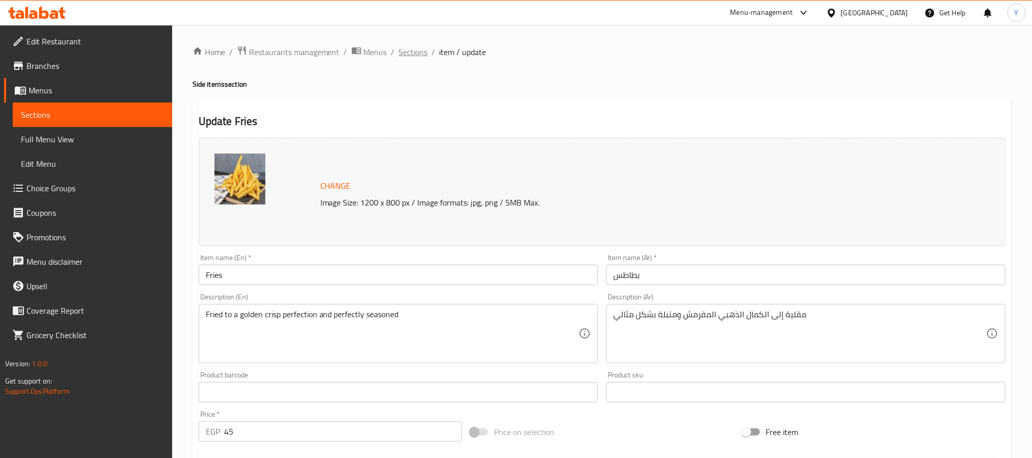
click at [417, 48] on span "Sections" at bounding box center [413, 52] width 29 height 12
